Goal: Information Seeking & Learning: Learn about a topic

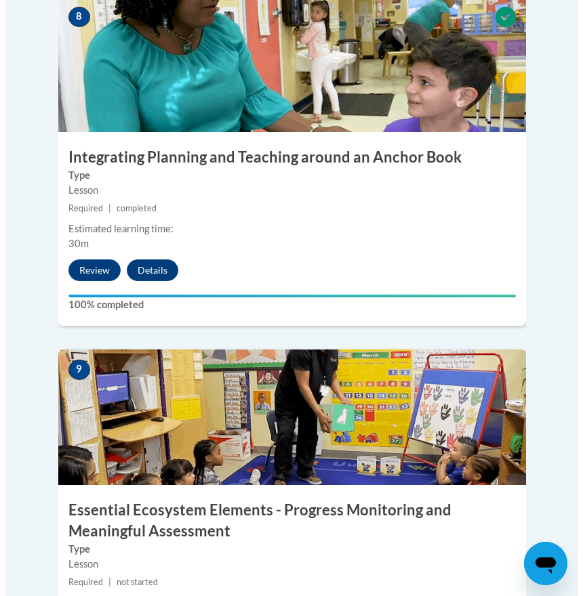
scroll to position [3245, 0]
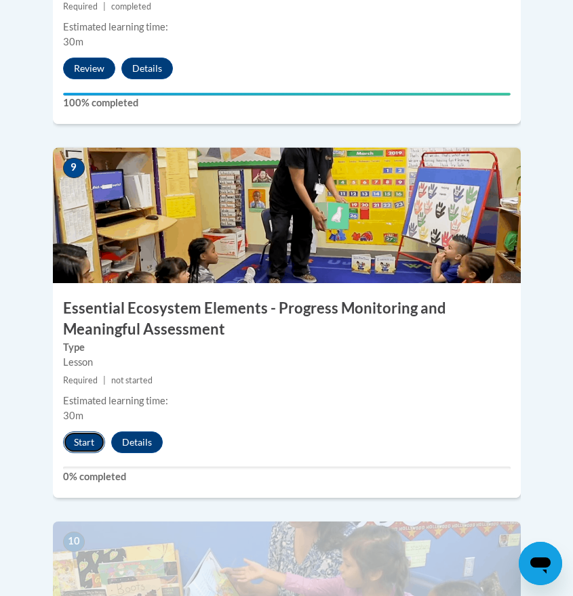
click at [87, 432] on button "Start" at bounding box center [84, 443] width 42 height 22
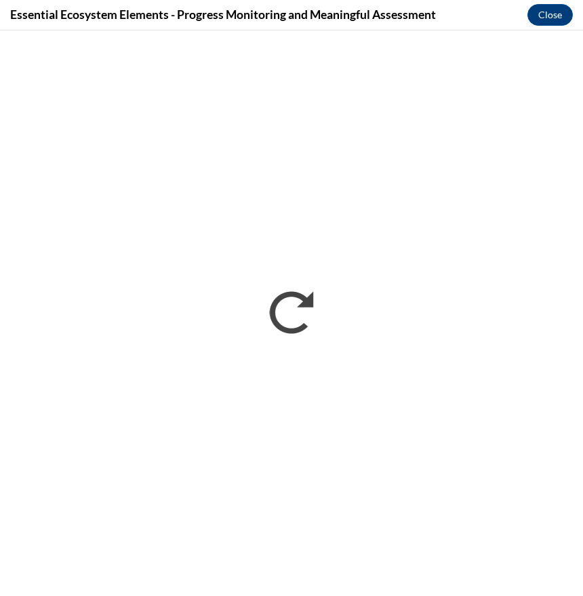
scroll to position [0, 0]
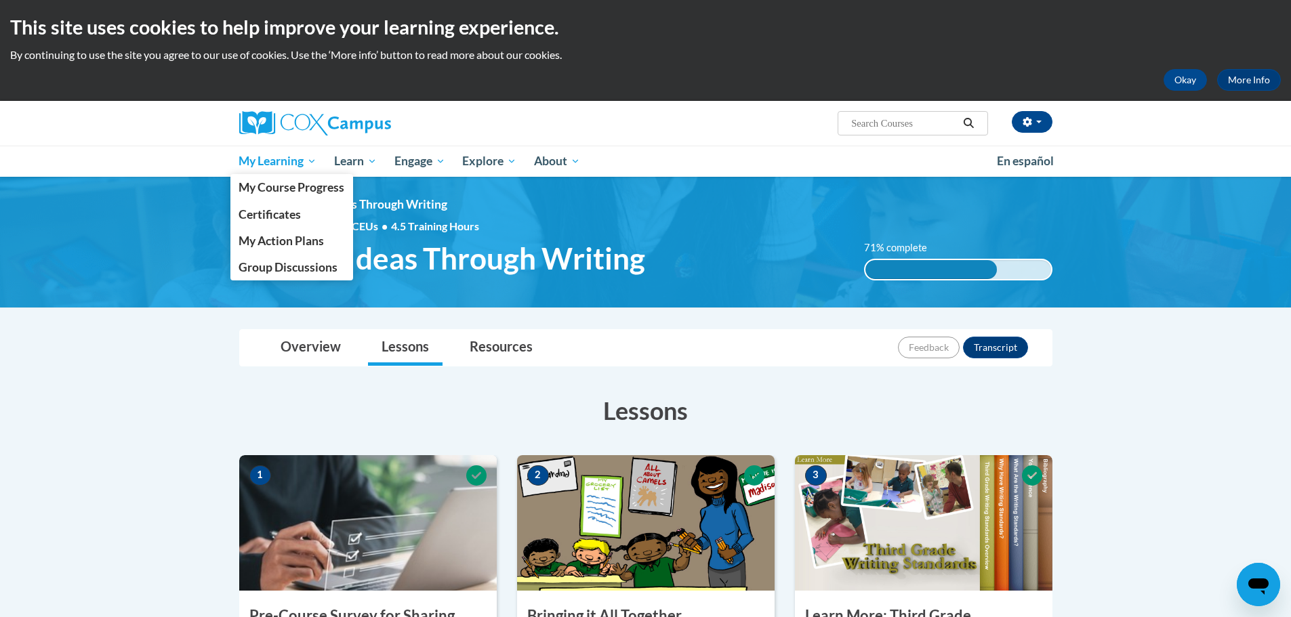
click at [276, 165] on span "My Learning" at bounding box center [277, 161] width 78 height 16
click at [278, 184] on span "My Course Progress" at bounding box center [291, 187] width 106 height 14
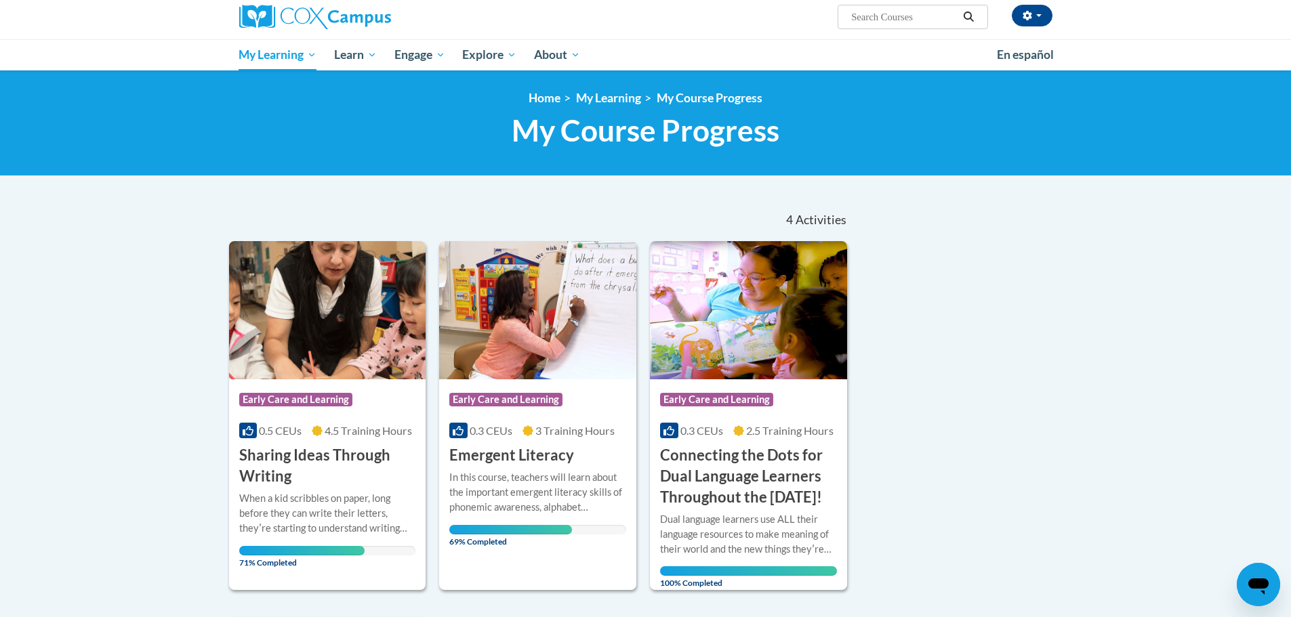
scroll to position [68, 0]
